Goal: Task Accomplishment & Management: Complete application form

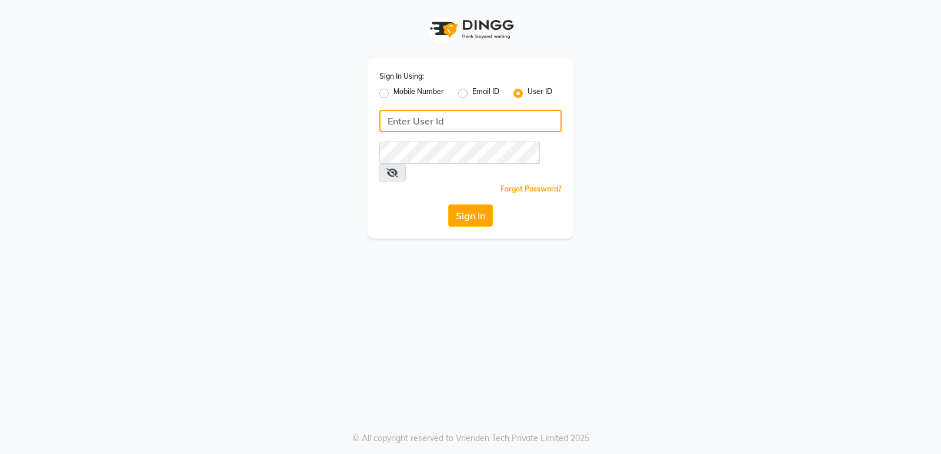
click at [440, 112] on input "Username" at bounding box center [470, 121] width 182 height 22
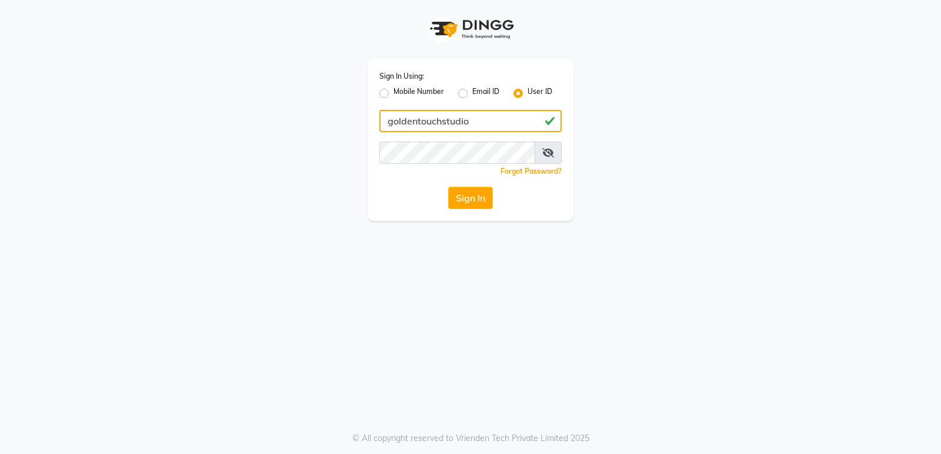
type input "goldentouchstudio"
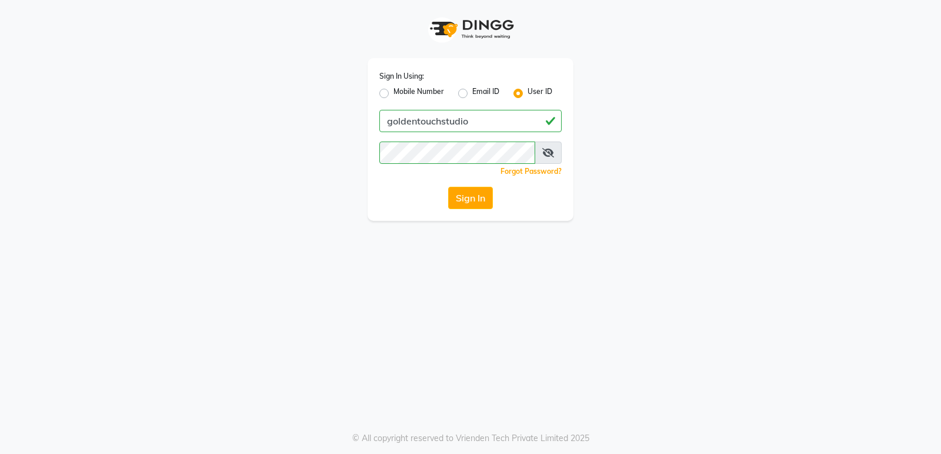
click at [426, 226] on div "Sign In Using: Mobile Number Email ID User ID goldentouchstudio Remember me For…" at bounding box center [470, 227] width 941 height 454
click at [453, 199] on button "Sign In" at bounding box center [470, 198] width 45 height 22
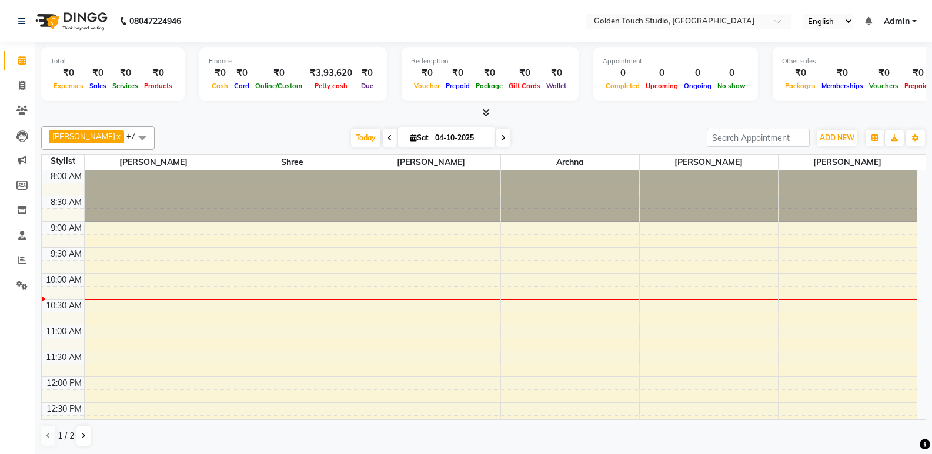
scroll to position [118, 0]
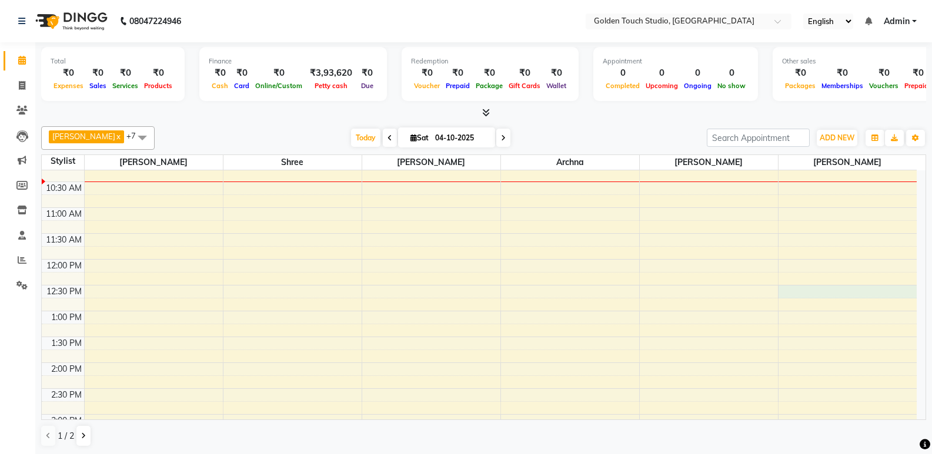
click at [815, 290] on div "8:00 AM 8:30 AM 9:00 AM 9:30 AM 10:00 AM 10:30 AM 11:00 AM 11:30 AM 12:00 PM 12…" at bounding box center [479, 389] width 875 height 672
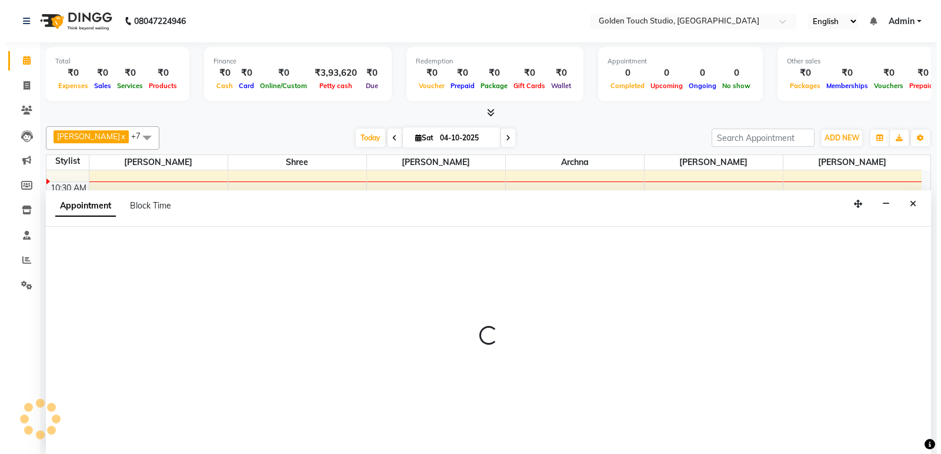
scroll to position [1, 0]
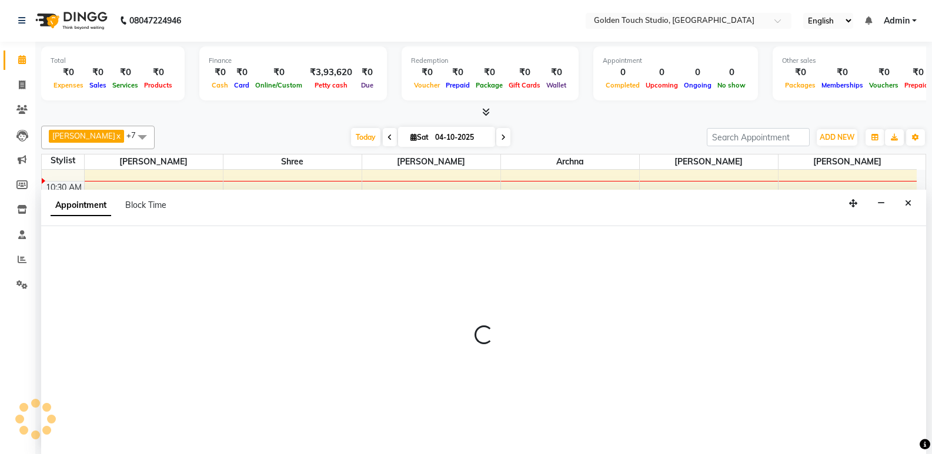
select select "71481"
select select "750"
select select "tentative"
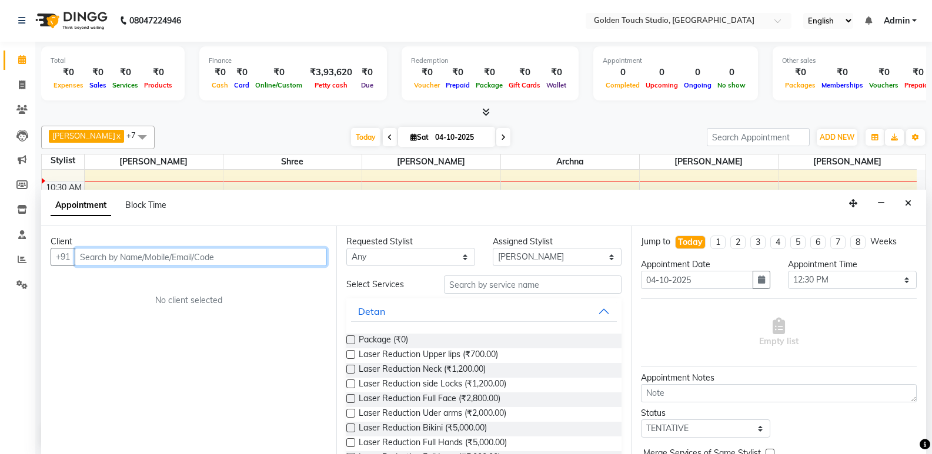
click at [101, 255] on input "text" at bounding box center [201, 257] width 252 height 18
type input "9011093523"
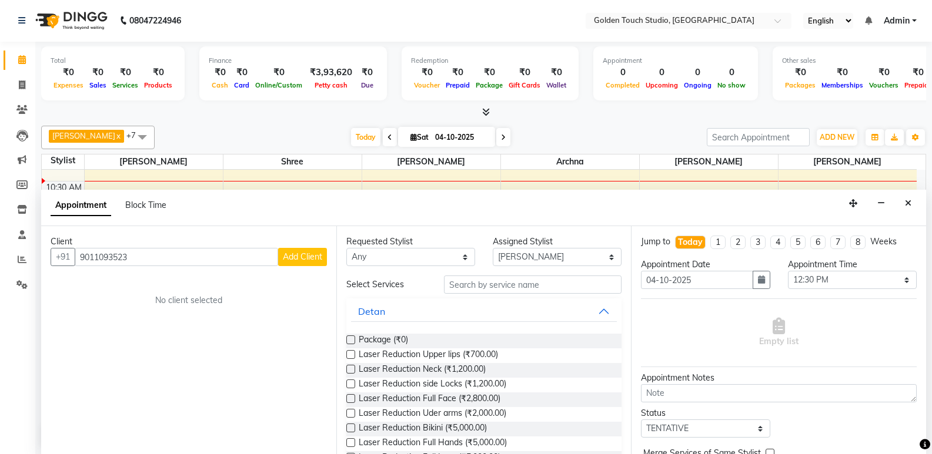
click at [299, 259] on span "Add Client" at bounding box center [302, 257] width 39 height 11
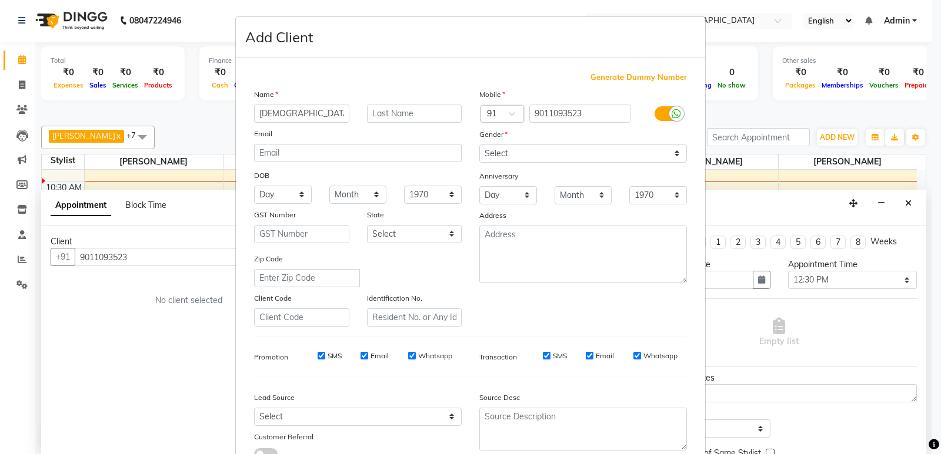
type input "[DEMOGRAPHIC_DATA]"
click at [407, 121] on input "text" at bounding box center [414, 114] width 95 height 18
type input "[PERSON_NAME]"
click at [490, 147] on select "Select [DEMOGRAPHIC_DATA] [DEMOGRAPHIC_DATA] Other Prefer Not To Say" at bounding box center [583, 154] width 208 height 18
select select "[DEMOGRAPHIC_DATA]"
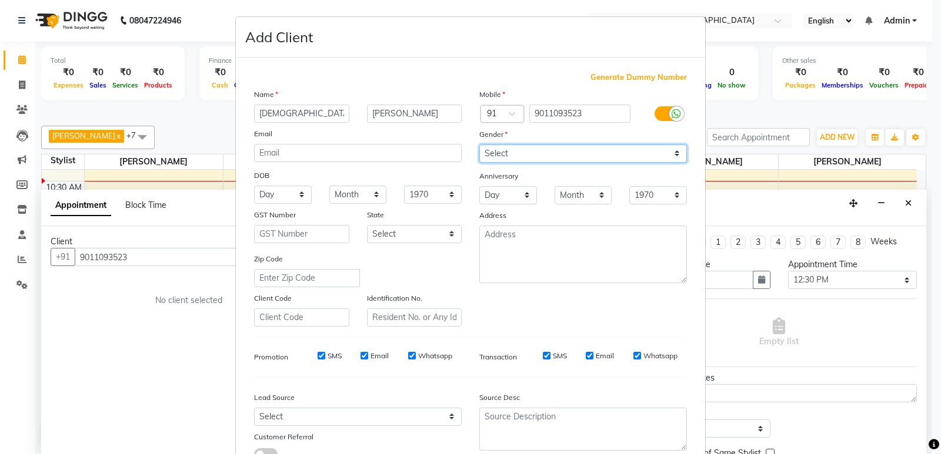
click at [479, 145] on select "Select [DEMOGRAPHIC_DATA] [DEMOGRAPHIC_DATA] Other Prefer Not To Say" at bounding box center [583, 154] width 208 height 18
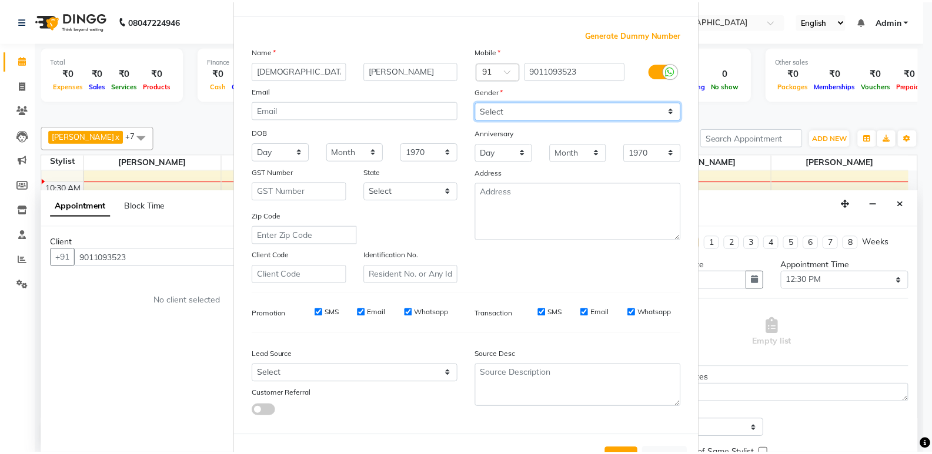
scroll to position [88, 0]
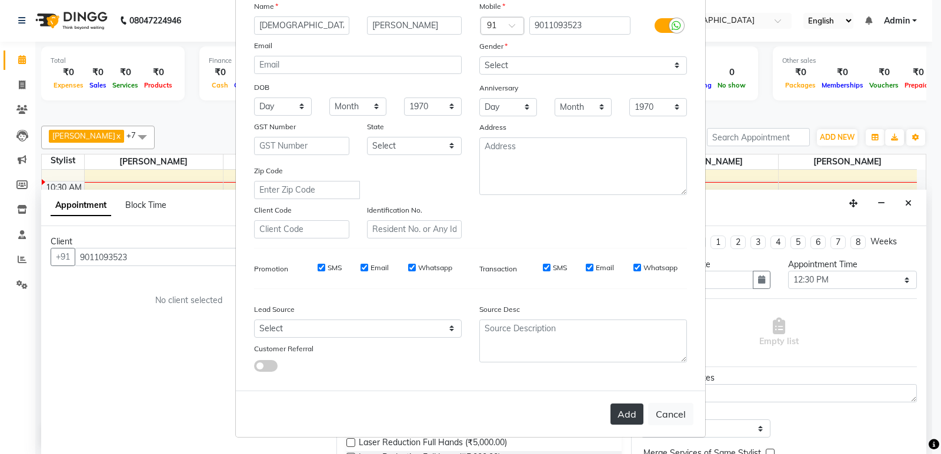
click at [621, 410] on button "Add" at bounding box center [626, 414] width 33 height 21
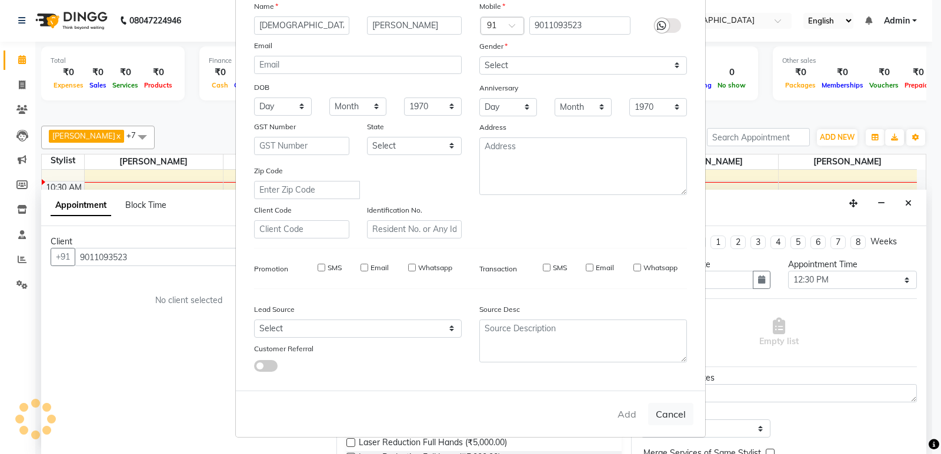
select select
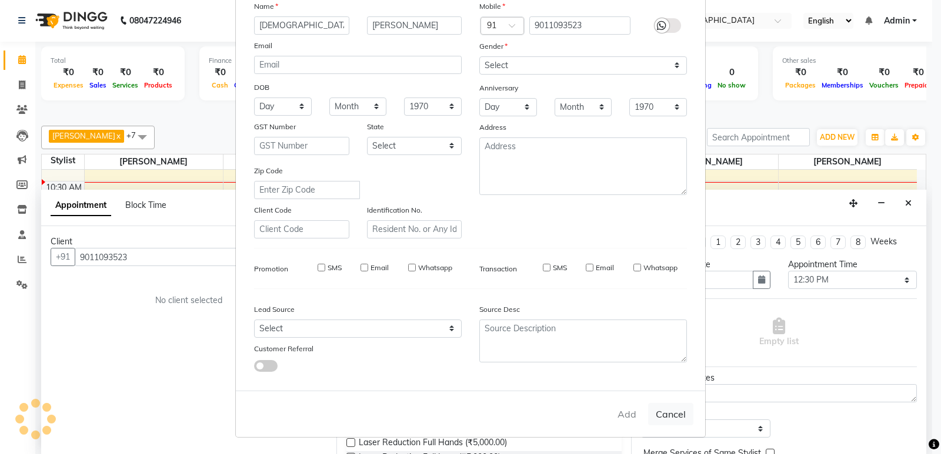
select select
checkbox input "false"
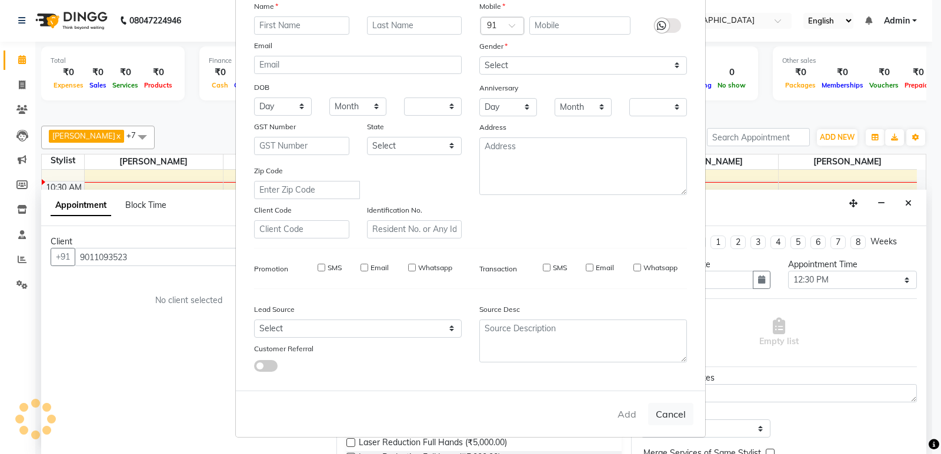
checkbox input "false"
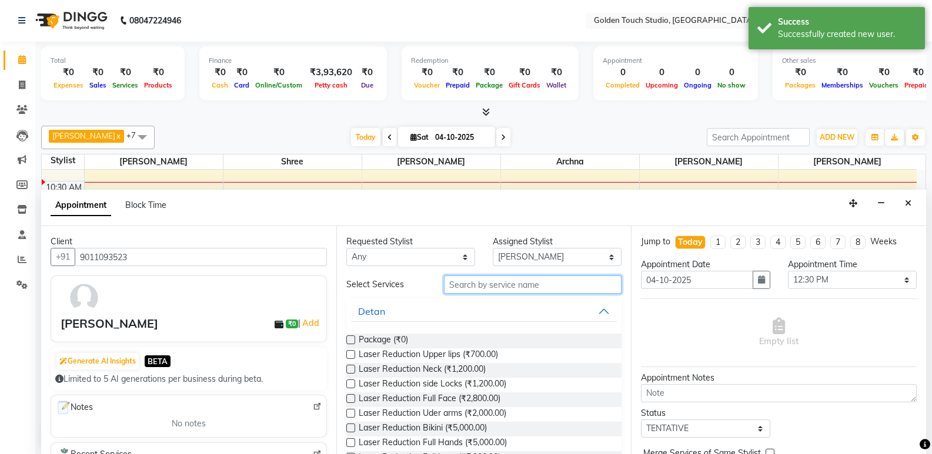
click at [472, 283] on input "text" at bounding box center [533, 285] width 178 height 18
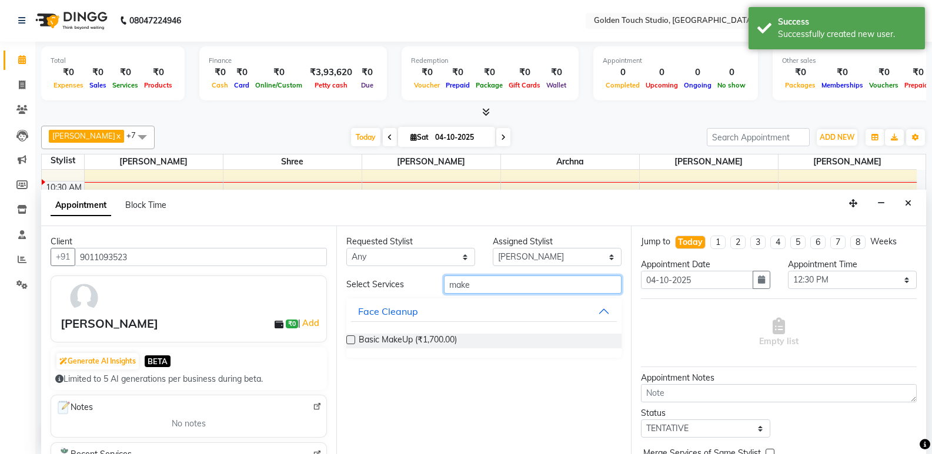
type input "make"
click at [351, 339] on label at bounding box center [350, 340] width 9 height 9
click at [351, 339] on input "checkbox" at bounding box center [350, 341] width 8 height 8
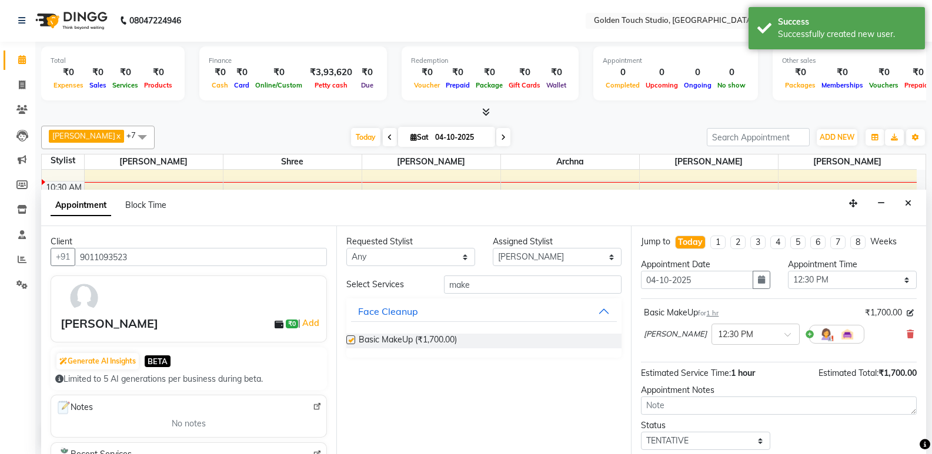
checkbox input "false"
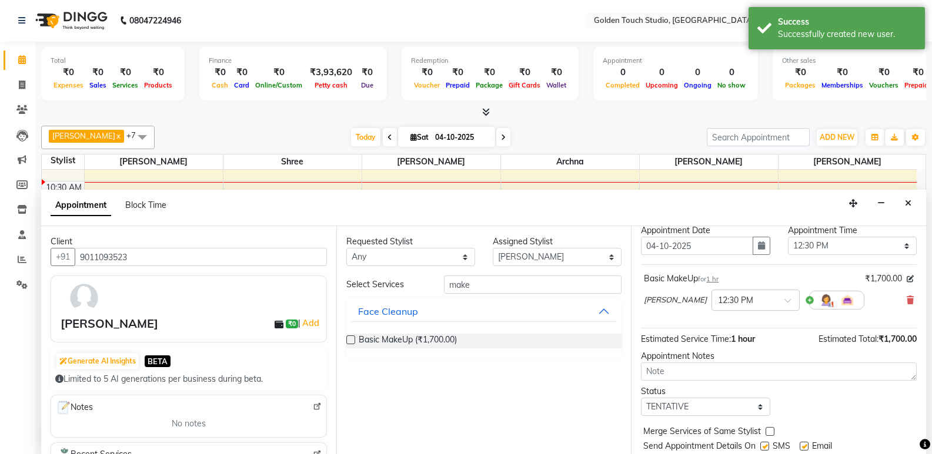
scroll to position [70, 0]
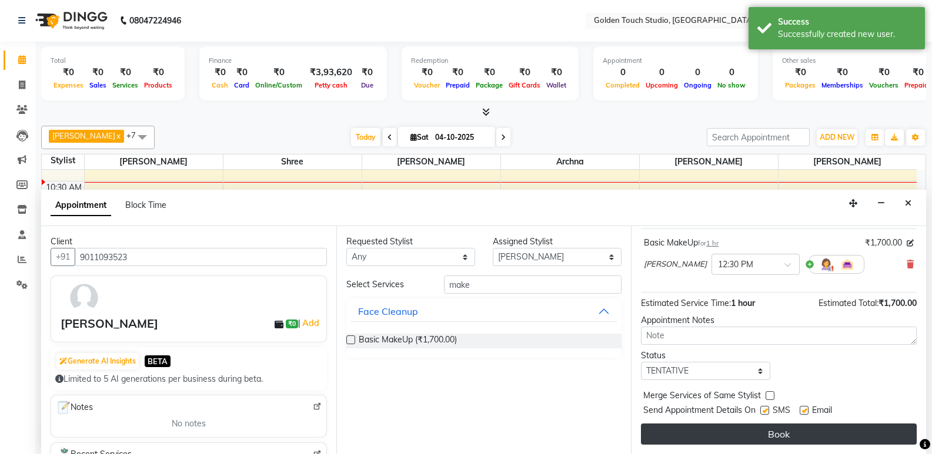
click at [739, 443] on button "Book" at bounding box center [779, 434] width 276 height 21
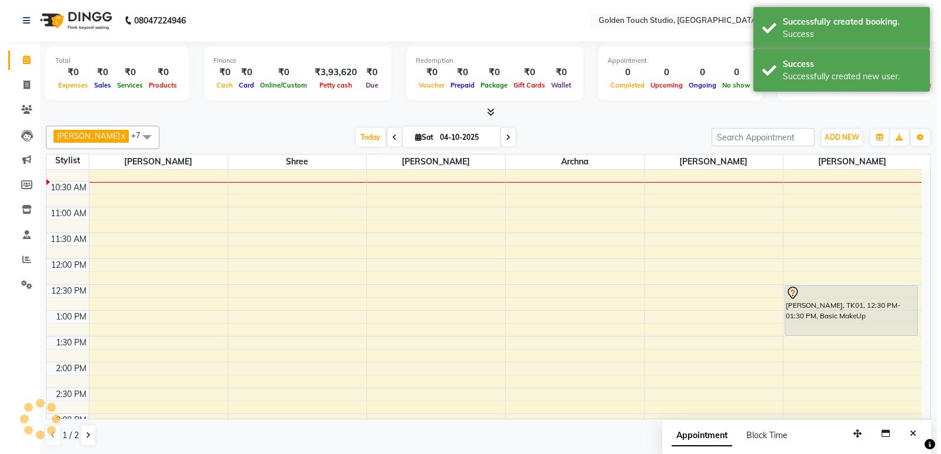
scroll to position [0, 0]
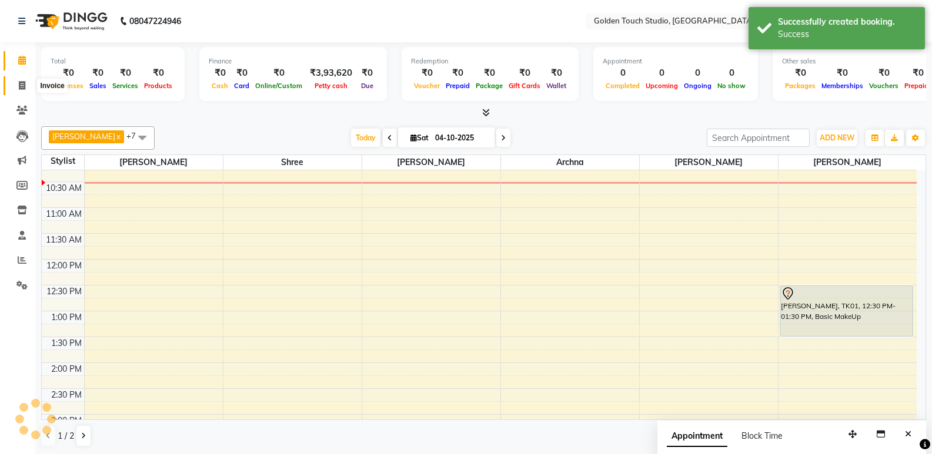
click at [21, 89] on icon at bounding box center [22, 85] width 6 height 9
select select "service"
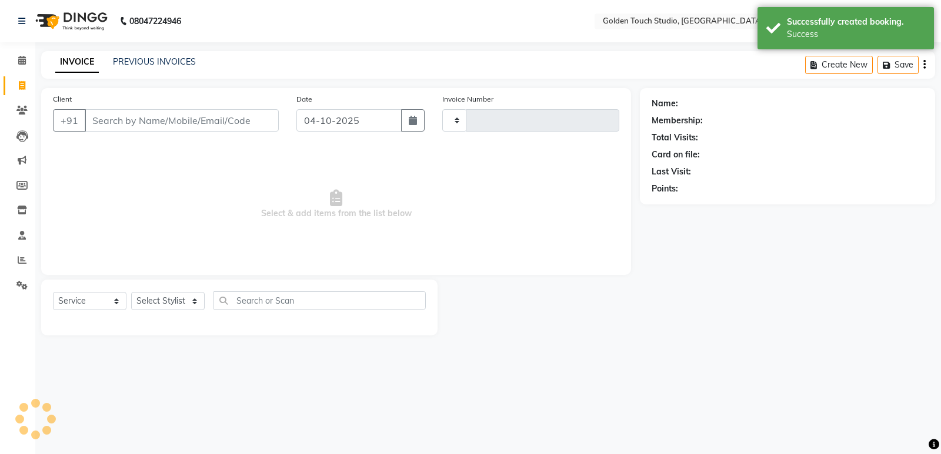
type input "0340"
select select "7211"
